Goal: Navigation & Orientation: Find specific page/section

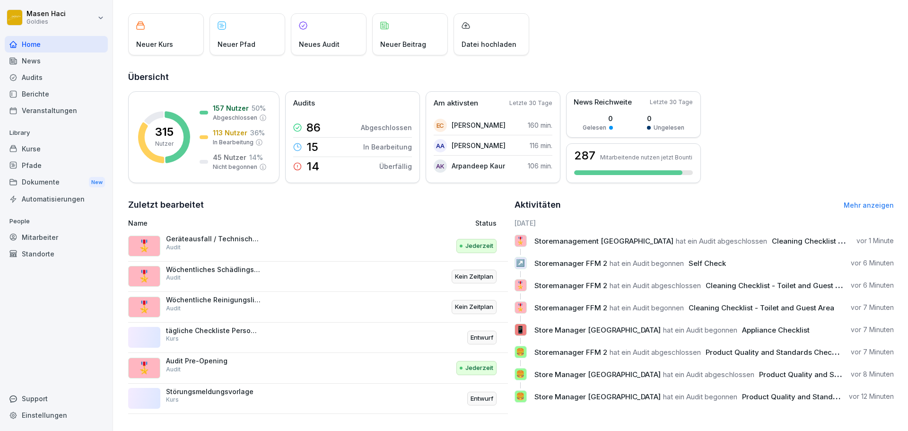
scroll to position [56, 0]
click at [713, 237] on span "hat ein Audit abgeschlossen" at bounding box center [721, 240] width 91 height 9
click at [793, 237] on span "Cleaning Checklist - Toilet and Guest Area" at bounding box center [845, 240] width 146 height 9
click at [514, 247] on div "🎖️ Storemanagement [GEOGRAPHIC_DATA] hat ein Audit abgeschlossen Cleaning Check…" at bounding box center [704, 245] width 380 height 20
click at [871, 206] on div "Aktivitäten Mehr anzeigen [DATE] 🎖️ Storemanagement [GEOGRAPHIC_DATA] hat ein A…" at bounding box center [704, 306] width 380 height 216
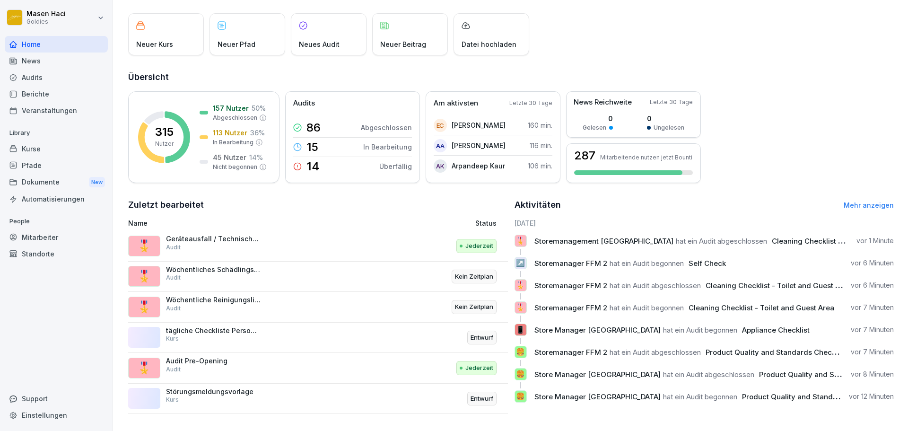
click at [844, 201] on link "Mehr anzeigen" at bounding box center [869, 205] width 50 height 8
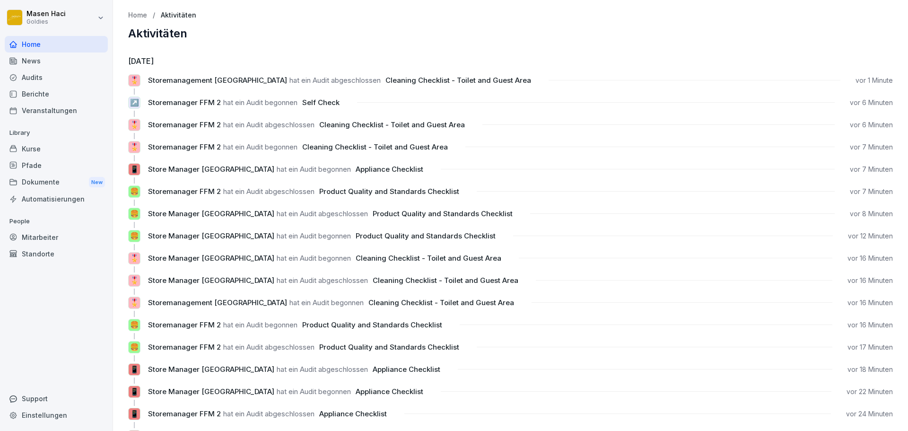
scroll to position [5, 0]
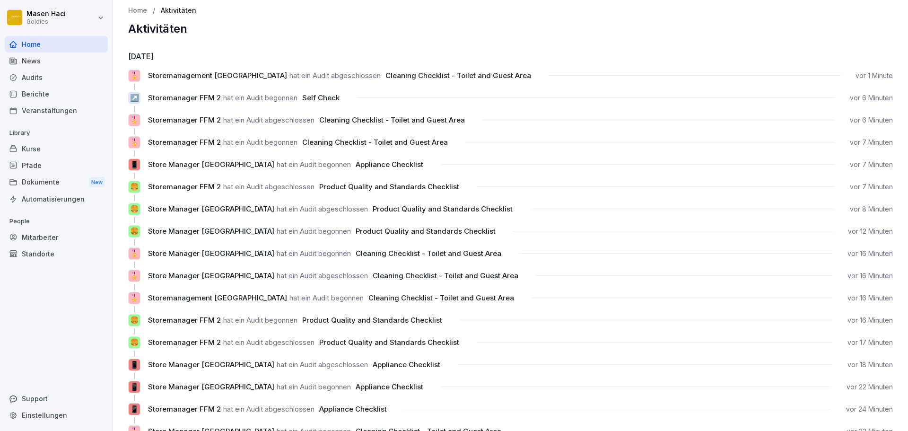
click at [437, 78] on span "Cleaning Checklist - Toilet and Guest Area" at bounding box center [458, 75] width 146 height 9
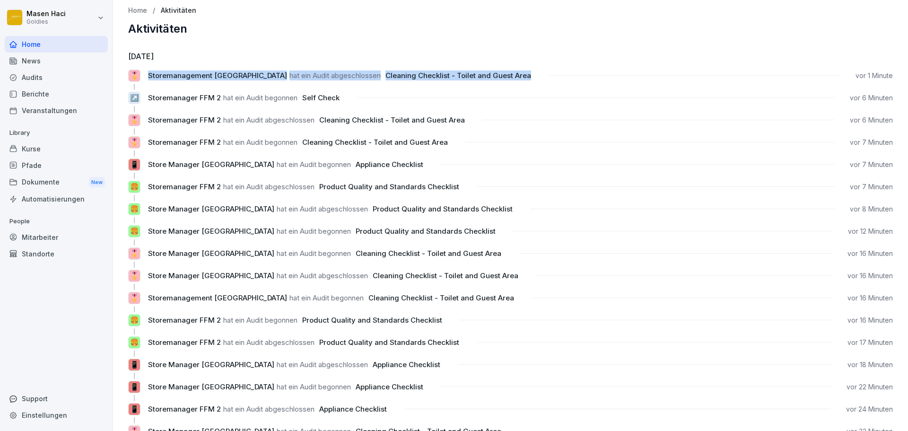
click at [437, 78] on span "Cleaning Checklist - Toilet and Guest Area" at bounding box center [458, 75] width 146 height 9
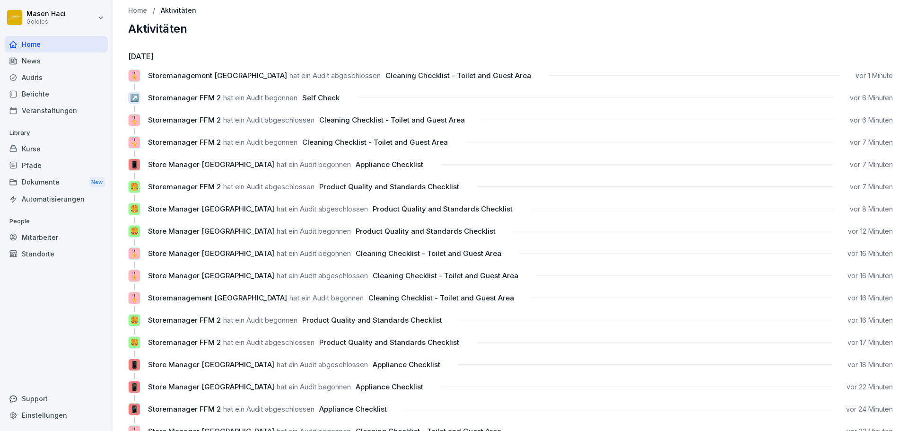
click at [408, 195] on div "🍔 Storemanager FFM 2 hat ein Audit abgeschlossen Product Quality and Standards …" at bounding box center [510, 191] width 765 height 20
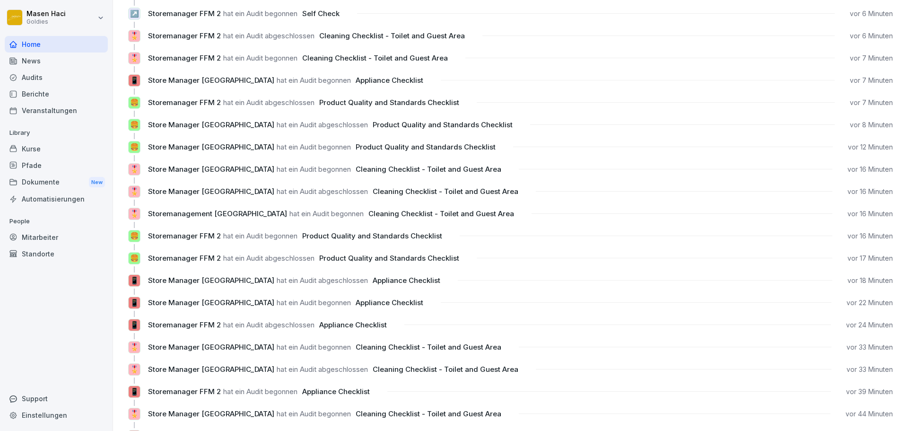
scroll to position [89, 0]
click at [408, 195] on p "Store Manager [GEOGRAPHIC_DATA] hat ein Audit abgeschlossen Cleaning Checklist …" at bounding box center [334, 191] width 373 height 10
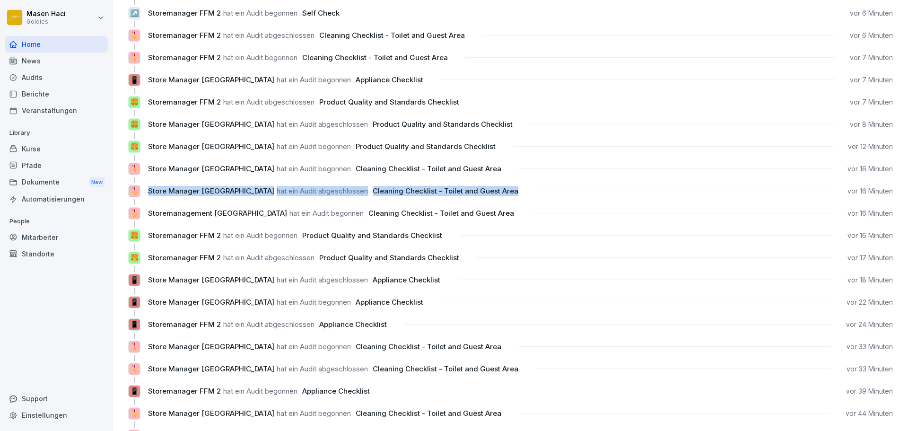
click at [408, 195] on p "Store Manager [GEOGRAPHIC_DATA] hat ein Audit abgeschlossen Cleaning Checklist …" at bounding box center [334, 191] width 373 height 10
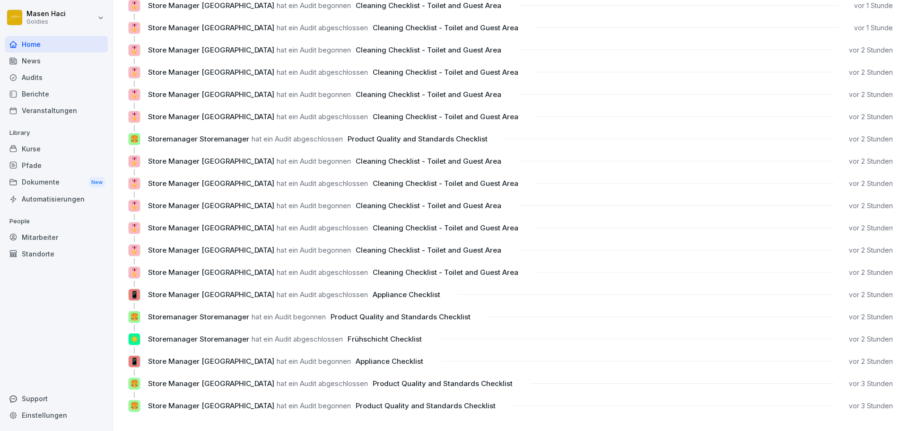
scroll to position [771, 0]
click at [308, 268] on span "hat ein Audit abgeschlossen" at bounding box center [322, 272] width 91 height 9
click at [38, 56] on div "News" at bounding box center [56, 60] width 103 height 17
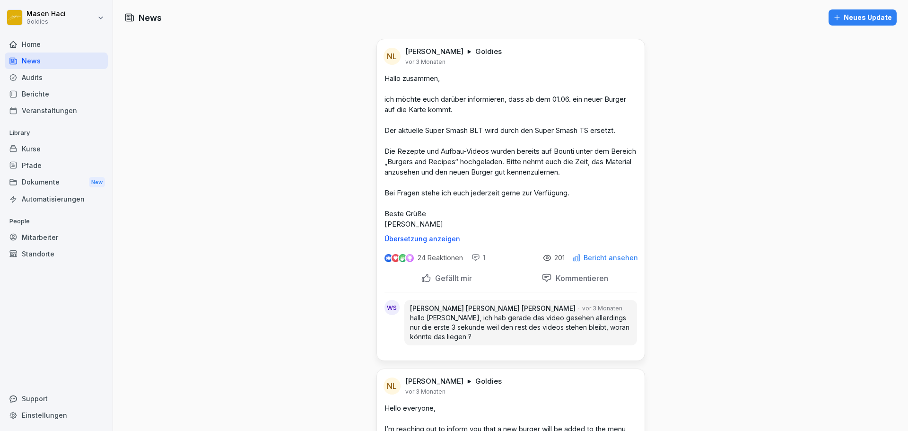
click at [40, 39] on div "Home" at bounding box center [56, 44] width 103 height 17
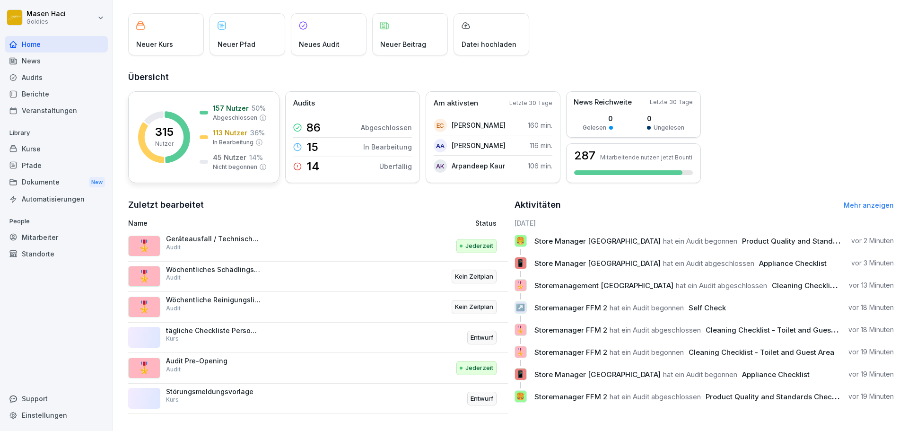
scroll to position [56, 0]
click at [175, 235] on p "Geräteausfall / Technische Störung" at bounding box center [213, 239] width 95 height 9
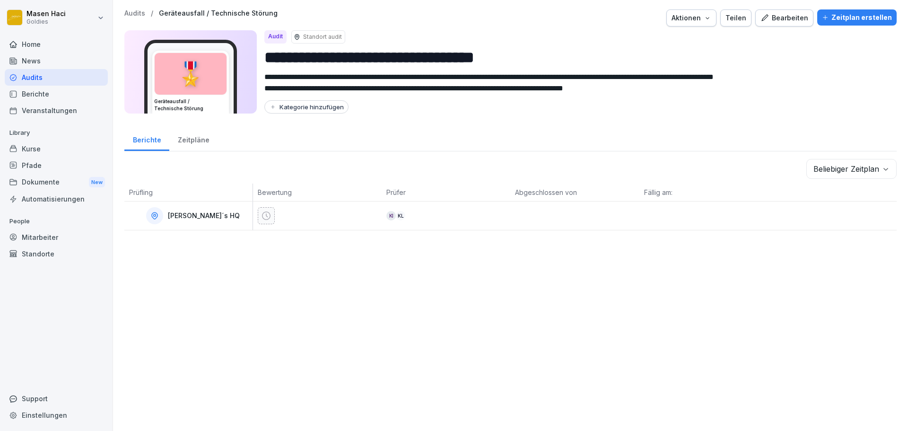
click at [175, 230] on td "[PERSON_NAME]´s HQ" at bounding box center [188, 215] width 129 height 29
click at [32, 15] on html "**********" at bounding box center [454, 215] width 908 height 431
click at [12, 84] on html "**********" at bounding box center [454, 215] width 908 height 431
click at [22, 38] on div "Home" at bounding box center [56, 44] width 103 height 17
